Goal: Download file/media

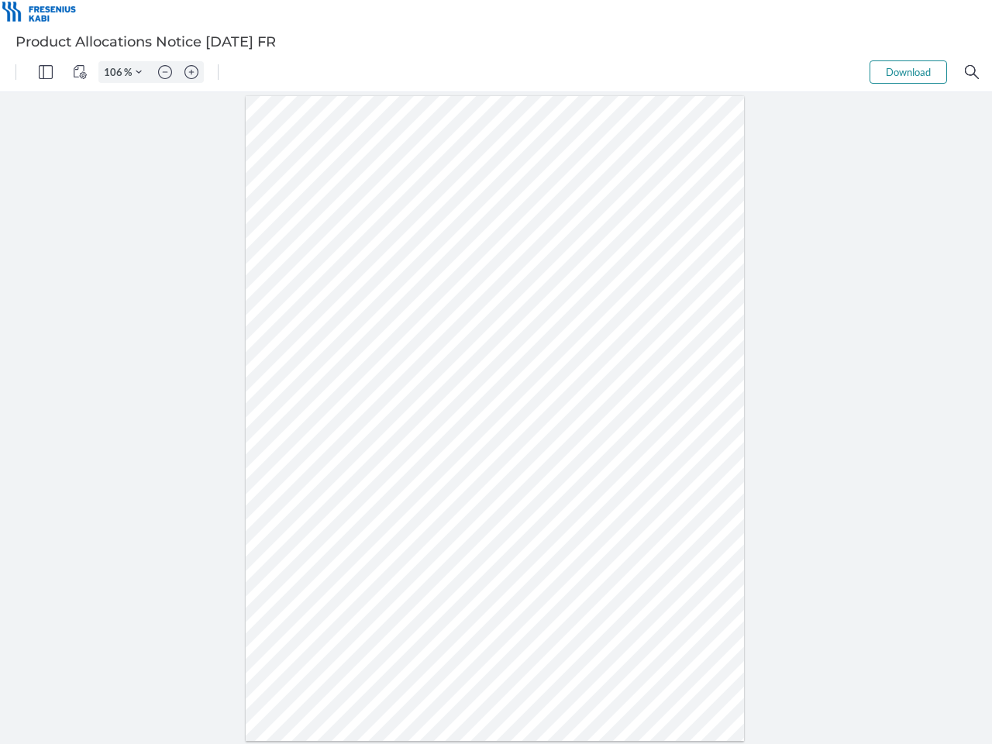
click at [46, 72] on img "Panel" at bounding box center [46, 72] width 14 height 14
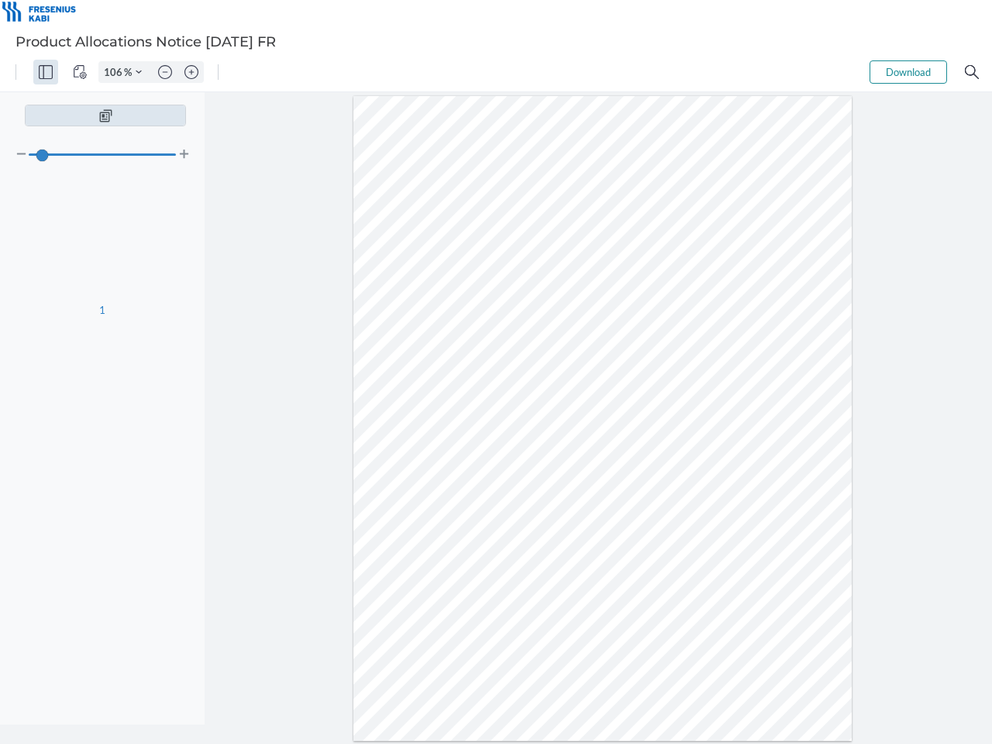
click at [80, 72] on img "View Controls" at bounding box center [80, 72] width 14 height 14
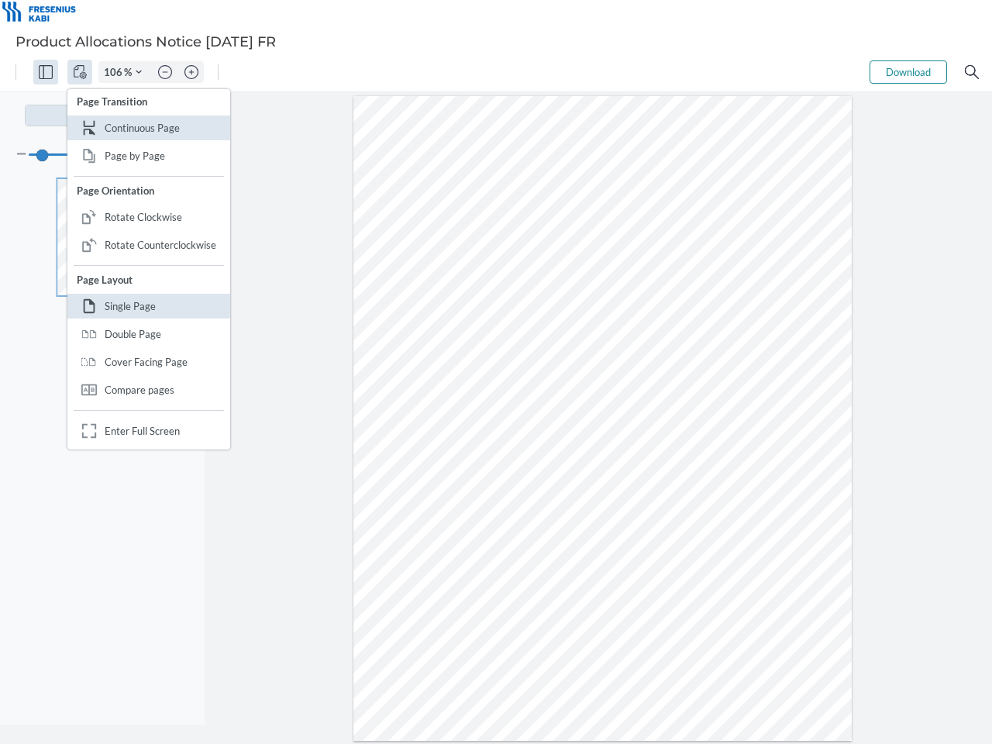
click at [115, 72] on input "106" at bounding box center [111, 72] width 25 height 14
click at [139, 72] on img "Zoom Controls" at bounding box center [139, 72] width 6 height 6
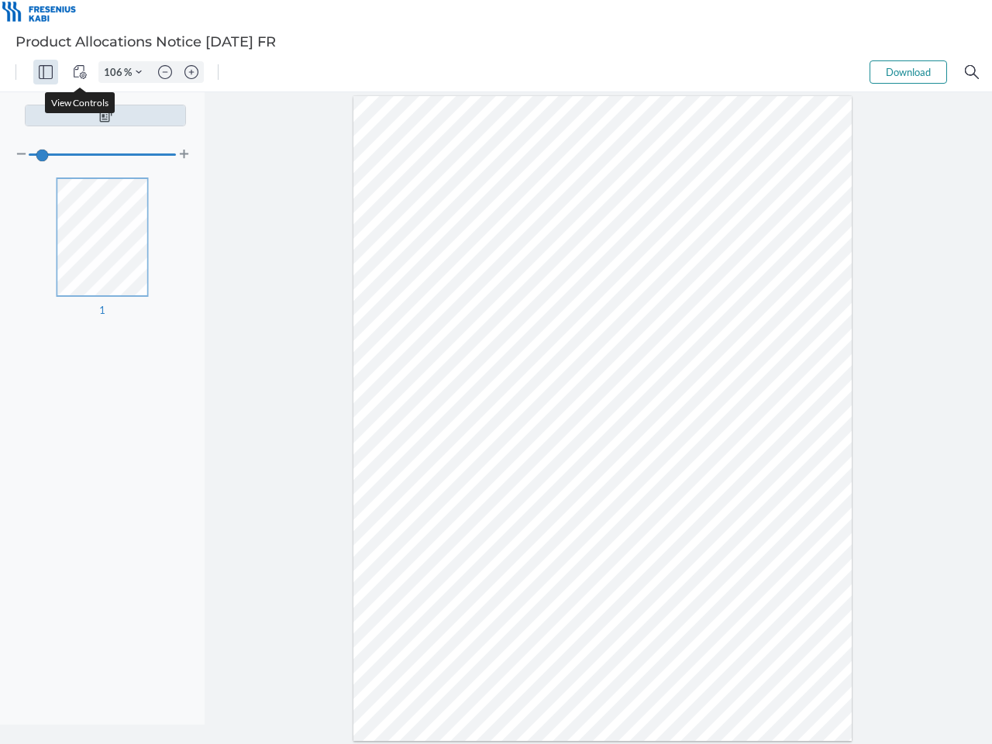
click at [165, 72] on img "Zoom out" at bounding box center [165, 72] width 14 height 14
click at [191, 72] on img "Zoom in" at bounding box center [191, 72] width 14 height 14
type input "106"
click at [908, 72] on button "Download" at bounding box center [907, 71] width 77 height 23
click at [971, 72] on img "Search" at bounding box center [971, 72] width 14 height 14
